Goal: Task Accomplishment & Management: Use online tool/utility

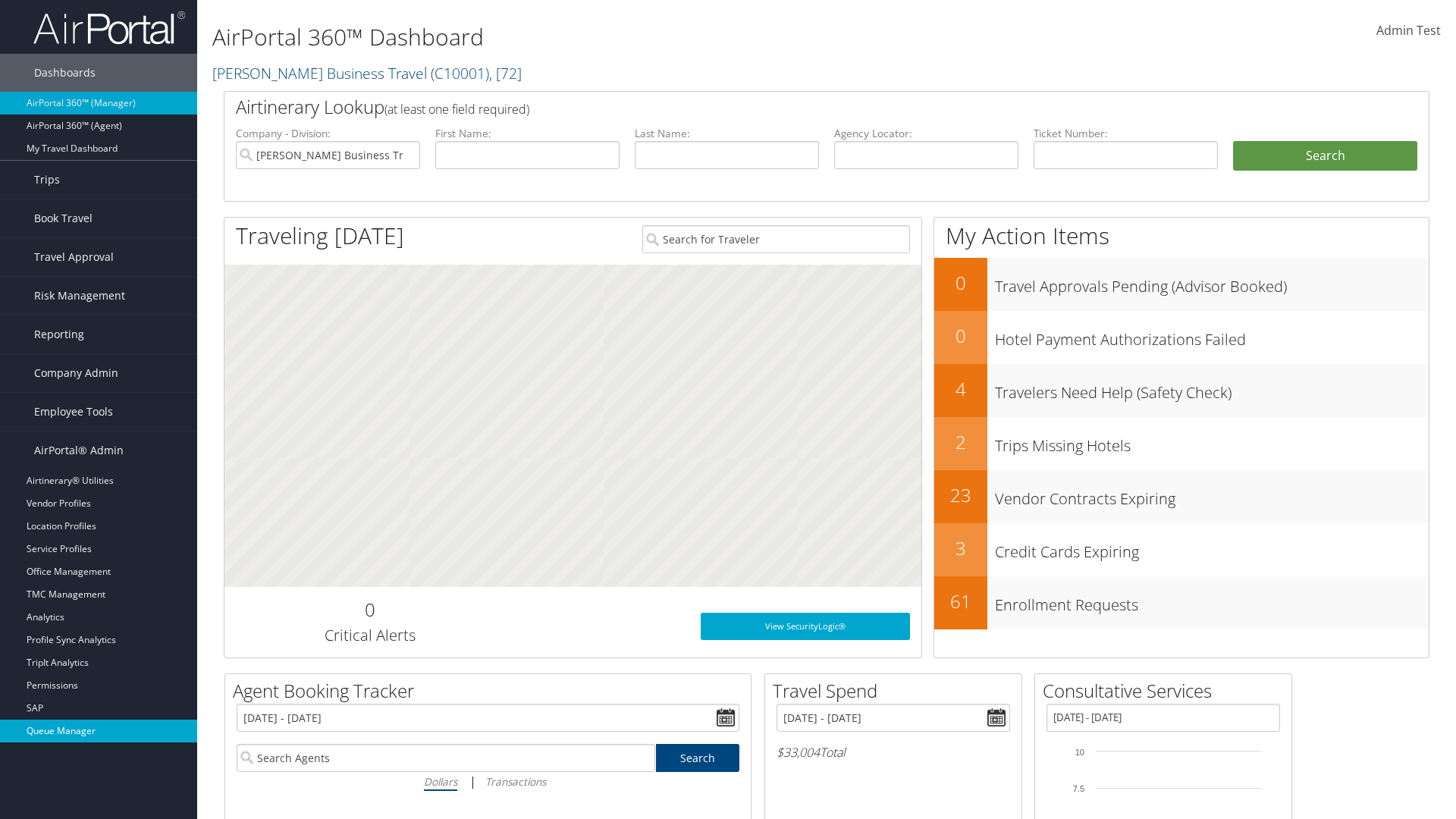
click at [98, 731] on link "Queue Manager" at bounding box center [98, 731] width 197 height 23
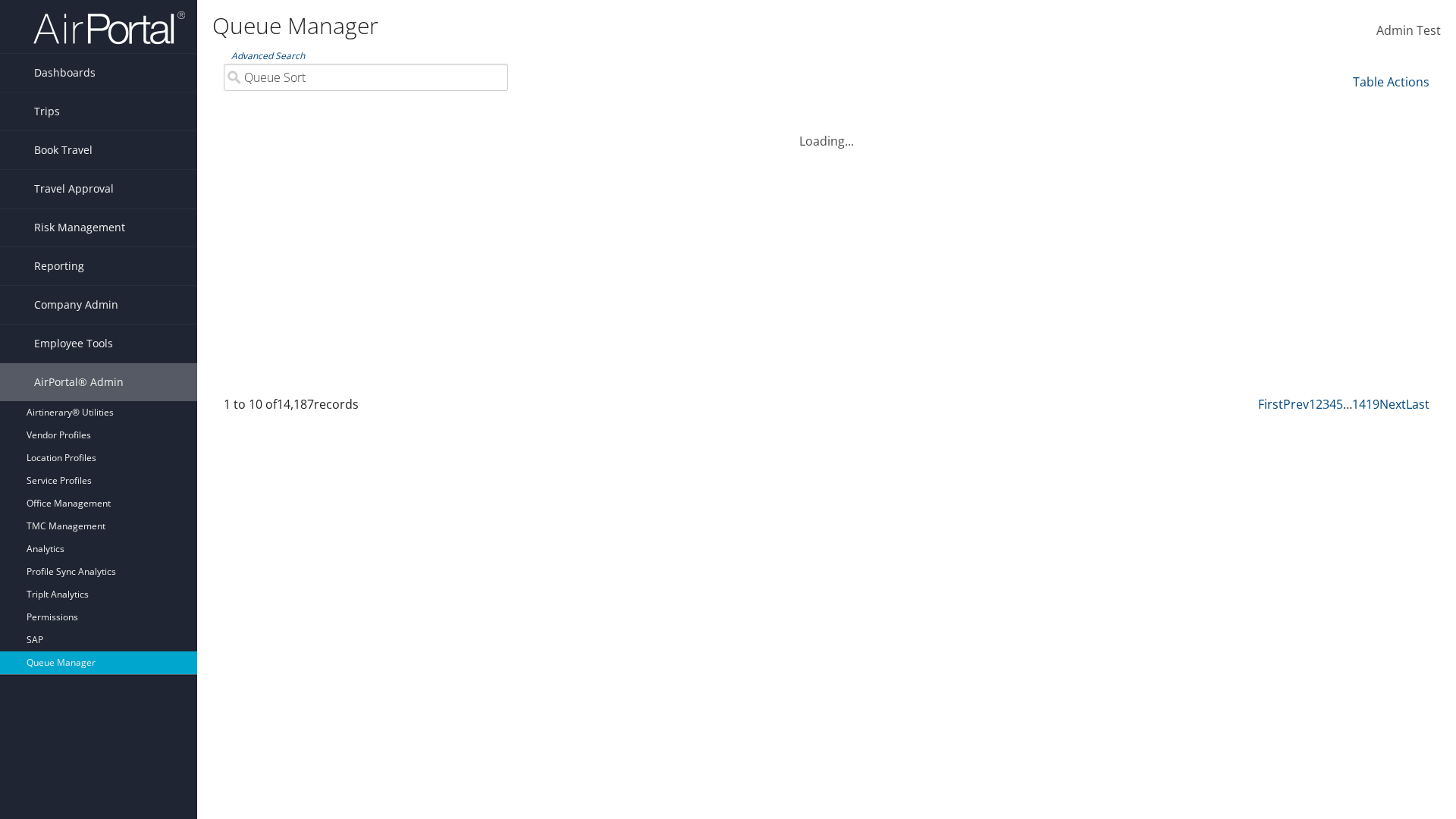
type input "Queue Sort"
select select "9"
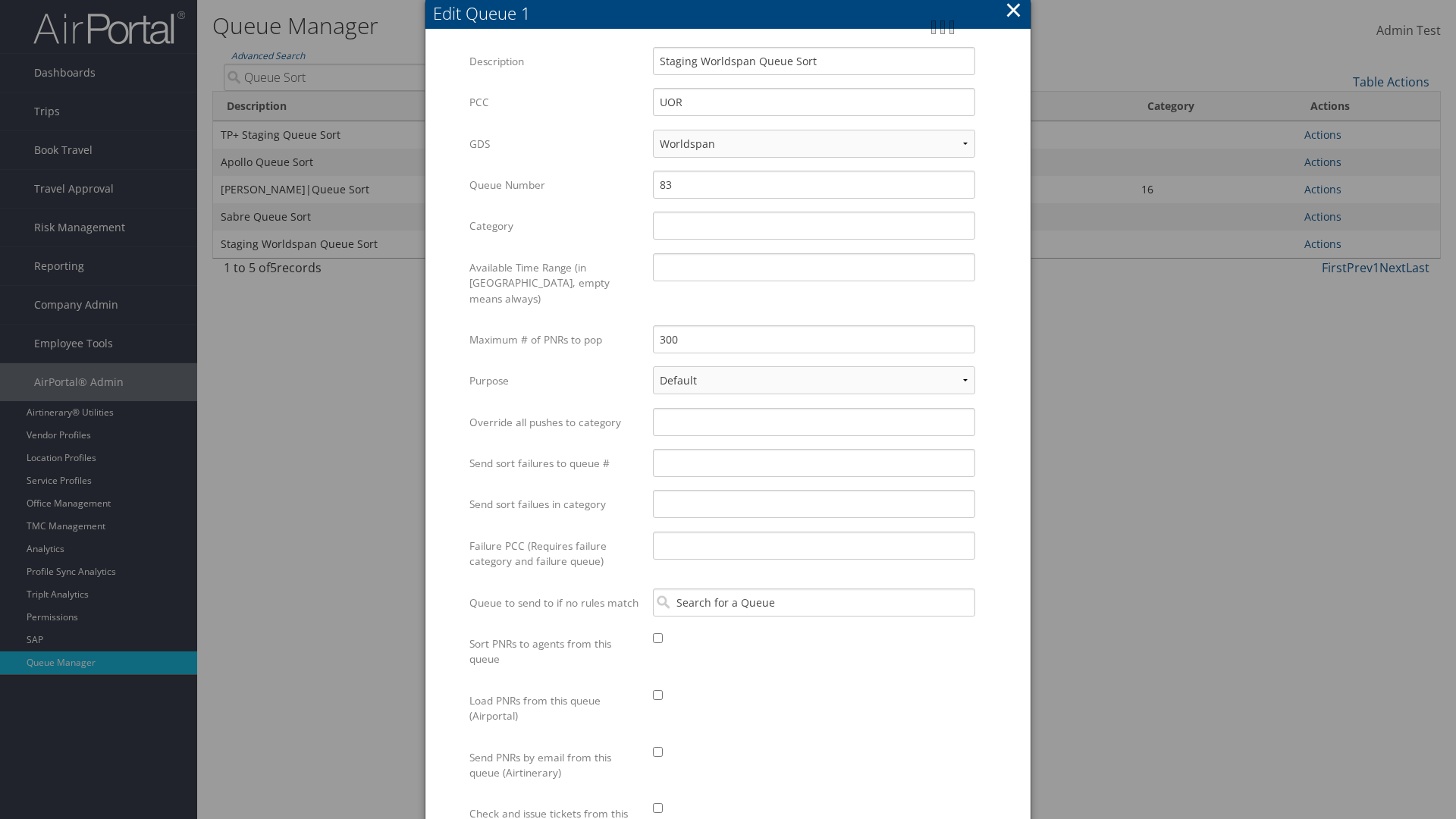
scroll to position [227, 0]
